Goal: Transaction & Acquisition: Purchase product/service

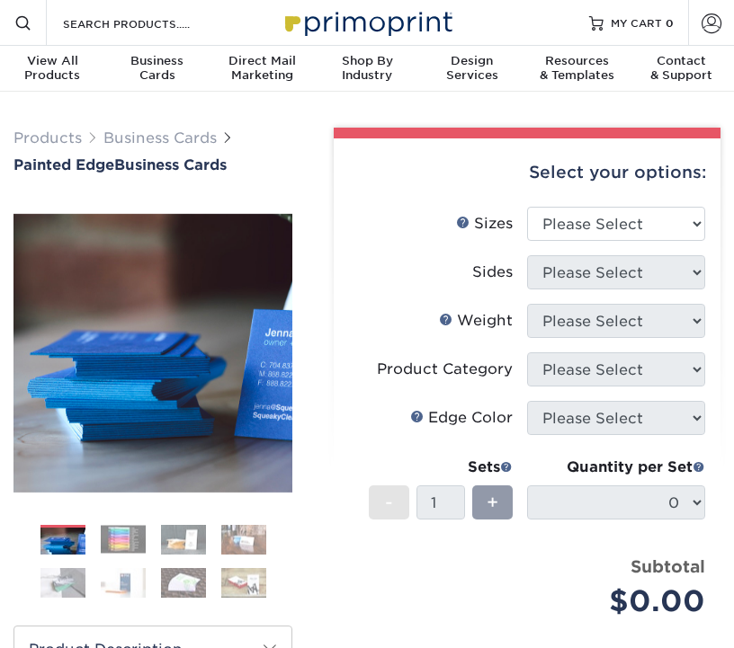
click at [503, 129] on div at bounding box center [527, 133] width 387 height 11
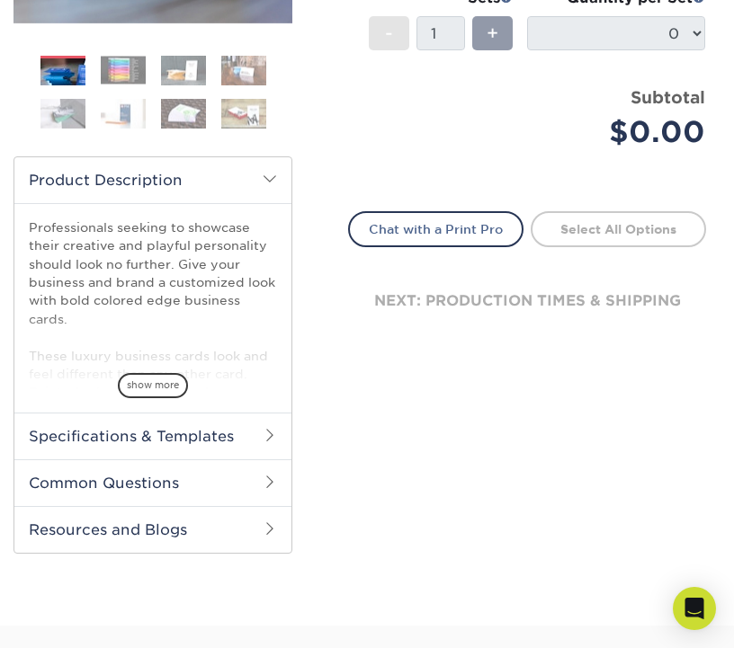
scroll to position [489, 0]
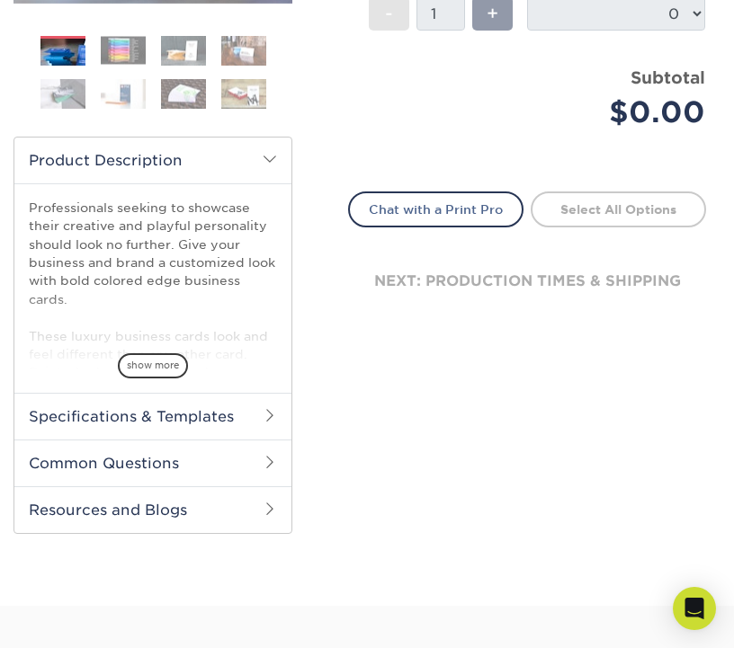
click at [267, 459] on span at bounding box center [270, 462] width 14 height 14
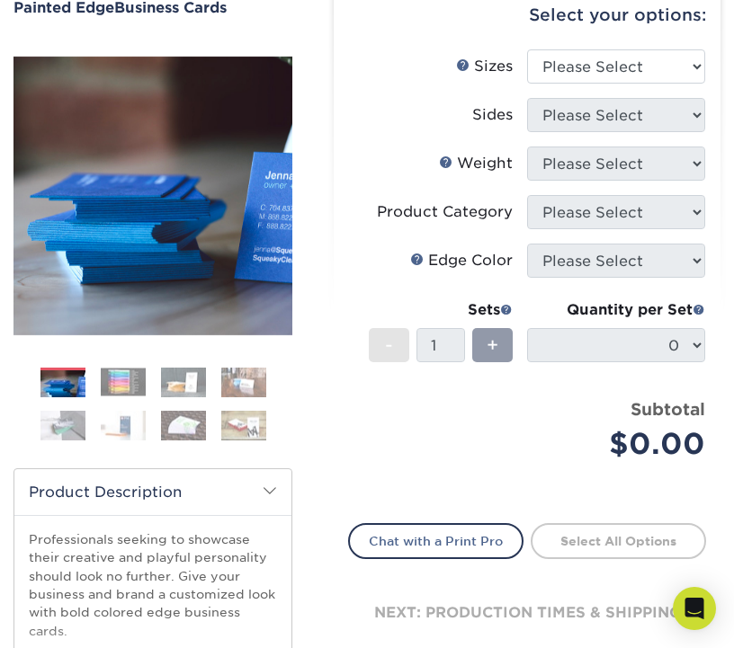
scroll to position [154, 0]
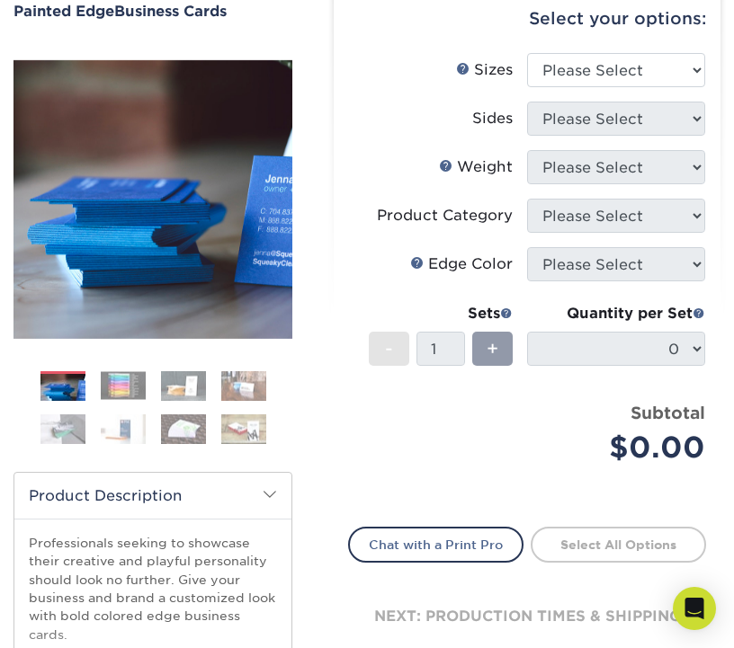
click at [116, 388] on img at bounding box center [123, 386] width 45 height 28
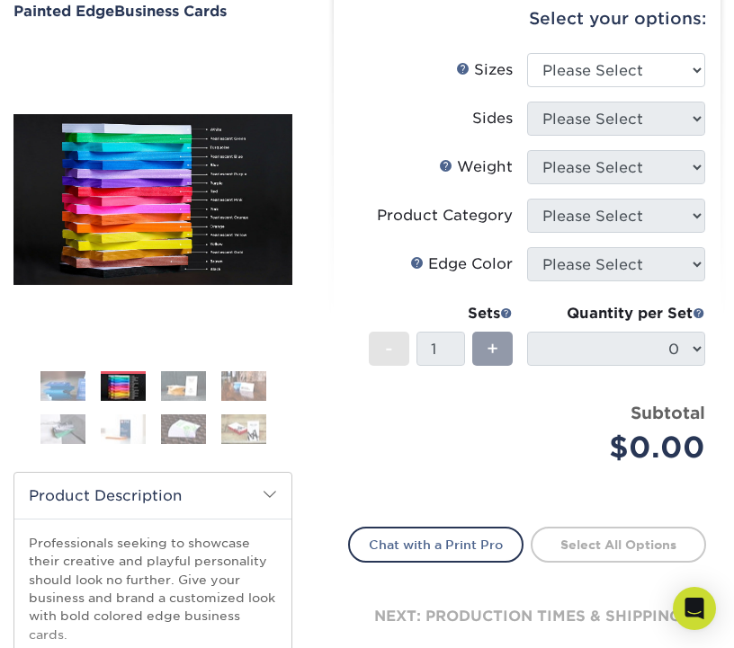
click at [202, 388] on img at bounding box center [183, 385] width 45 height 31
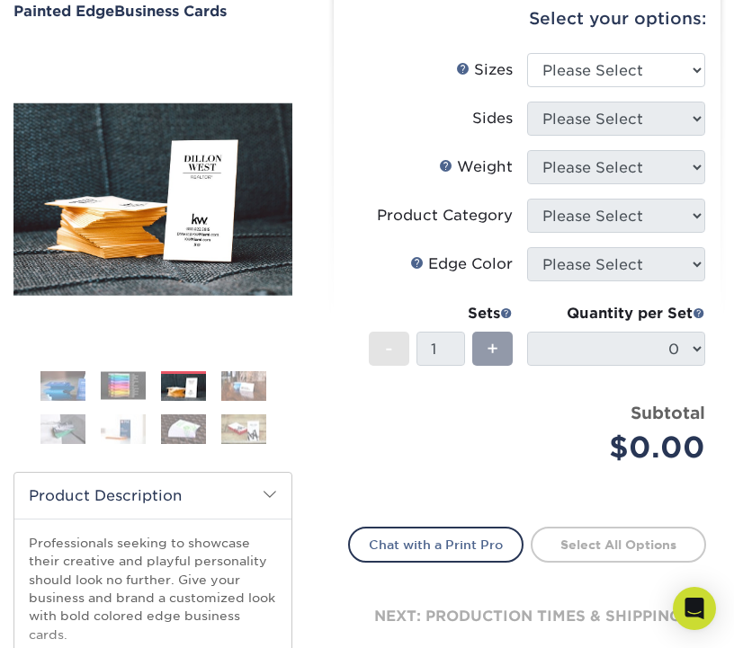
click at [248, 387] on img at bounding box center [243, 385] width 45 height 31
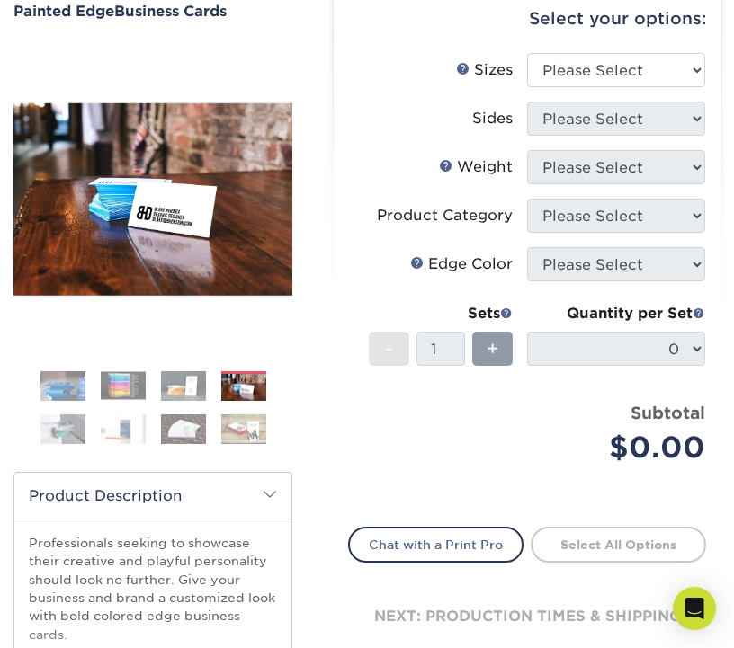
click at [253, 423] on img at bounding box center [243, 429] width 45 height 31
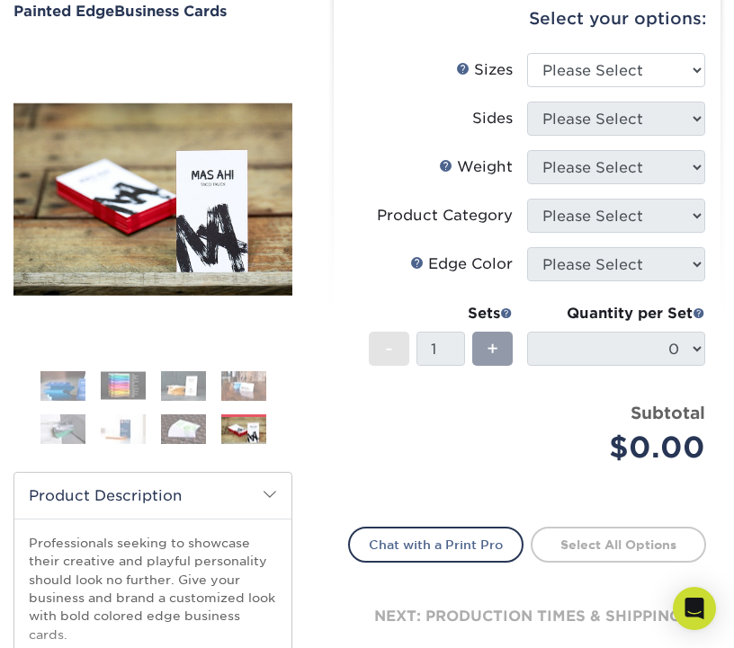
click at [180, 430] on img at bounding box center [183, 429] width 45 height 31
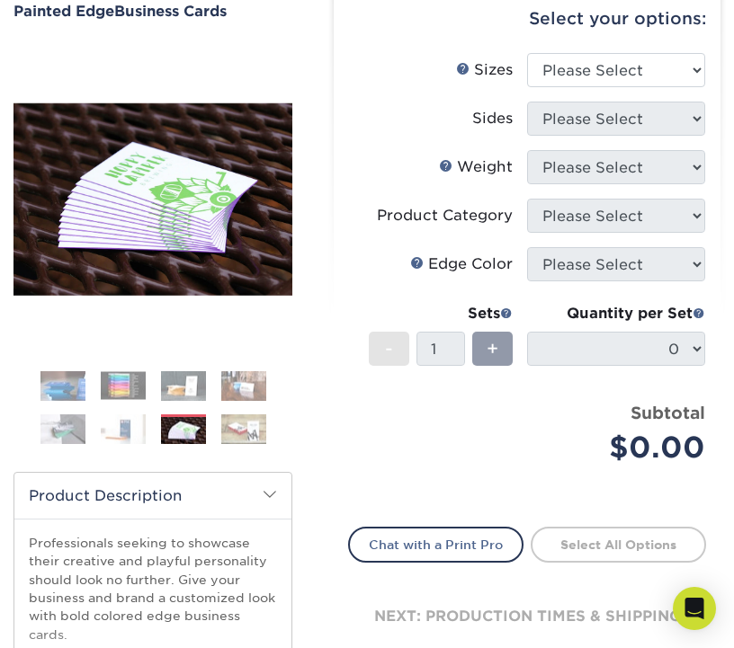
click at [132, 432] on img at bounding box center [123, 429] width 45 height 31
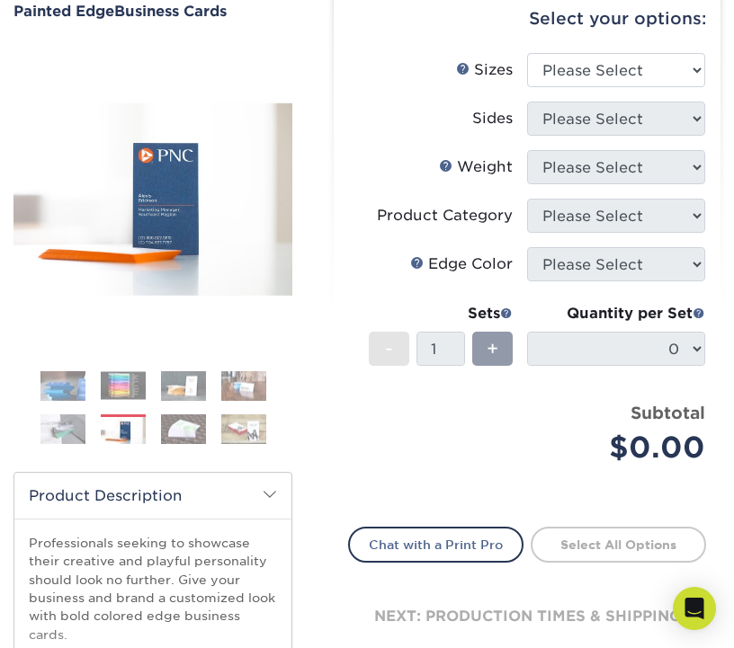
click at [59, 433] on img at bounding box center [62, 429] width 45 height 31
